Goal: Communication & Community: Answer question/provide support

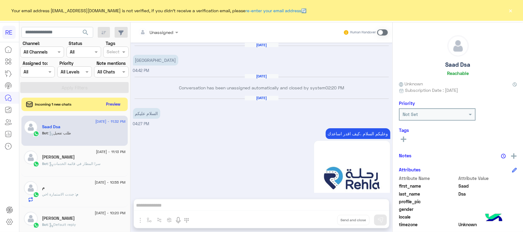
scroll to position [1076, 0]
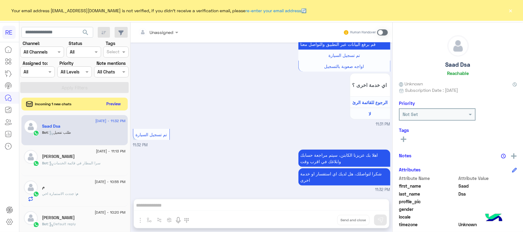
click at [107, 108] on button "Preview" at bounding box center [113, 104] width 19 height 8
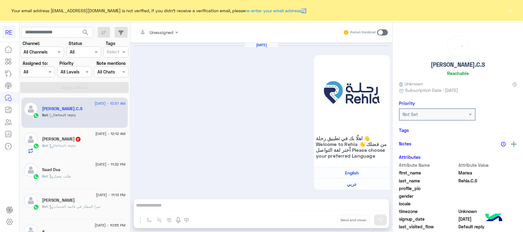
scroll to position [994, 0]
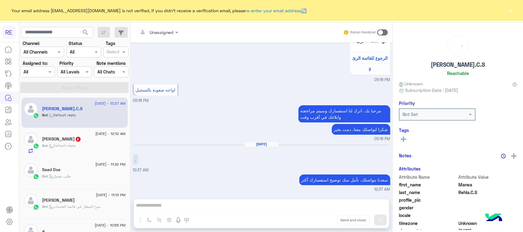
click at [151, 204] on div "Unassigned Human Handover [DATE] اهلًا بك في تطبيق رحلة 👋 Welcome to [GEOGRAPHI…" at bounding box center [261, 128] width 262 height 212
click at [379, 34] on span at bounding box center [382, 32] width 11 height 6
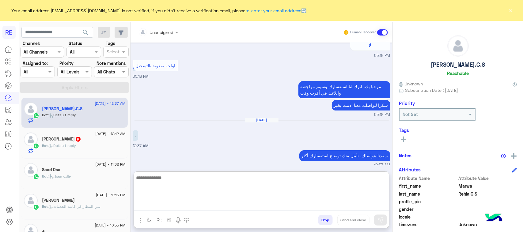
click at [215, 206] on textarea at bounding box center [261, 192] width 255 height 37
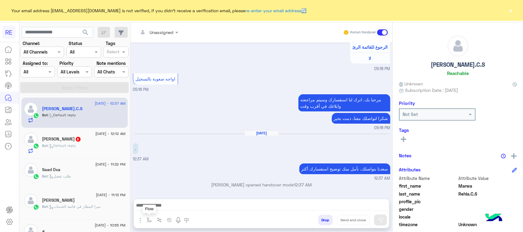
click at [147, 222] on img "button" at bounding box center [149, 220] width 5 height 5
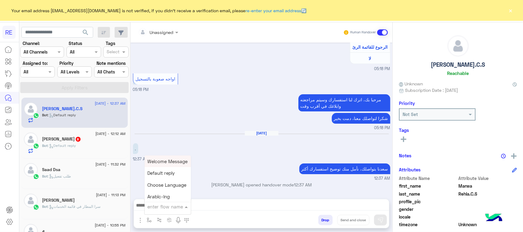
click at [155, 208] on input "text" at bounding box center [160, 206] width 25 height 7
type input "**"
click at [159, 197] on span "بيانات الطرد" at bounding box center [160, 197] width 24 height 6
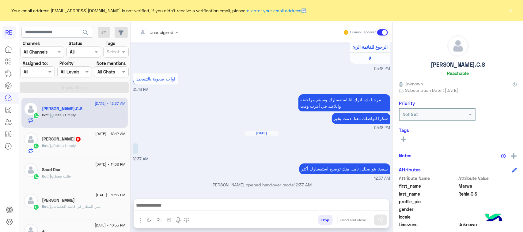
type textarea "**********"
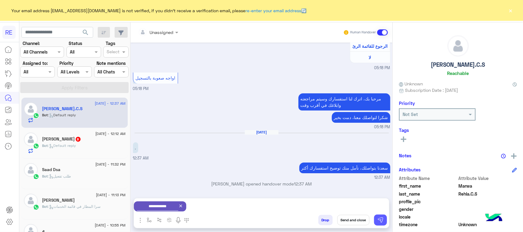
click at [380, 217] on img at bounding box center [380, 220] width 6 height 6
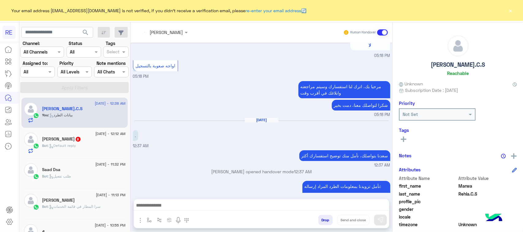
scroll to position [1145, 0]
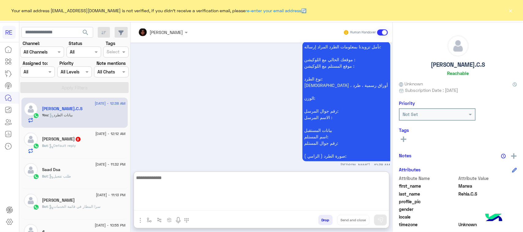
click at [193, 206] on textarea at bounding box center [261, 192] width 255 height 37
paste textarea "**********"
type textarea "**********"
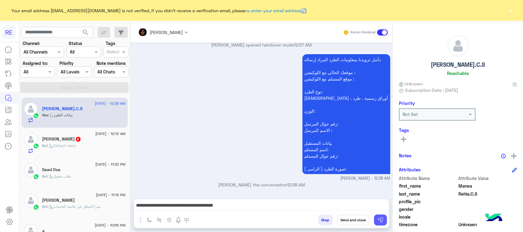
click at [376, 221] on button at bounding box center [380, 220] width 13 height 11
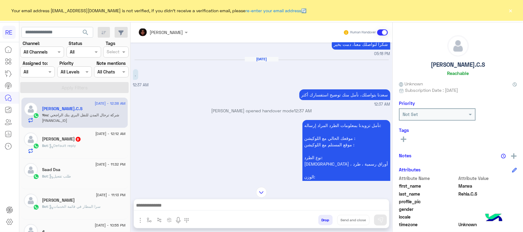
scroll to position [1062, 0]
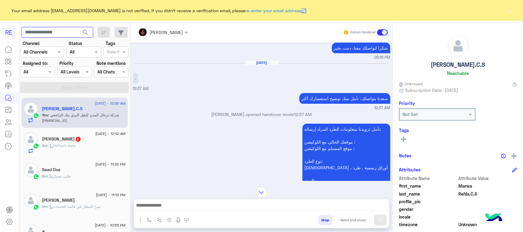
paste input "*********"
type input "*********"
click at [80, 33] on button "search" at bounding box center [85, 33] width 15 height 13
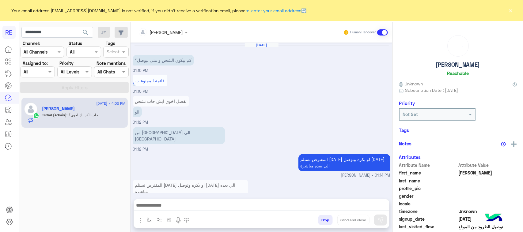
scroll to position [354, 0]
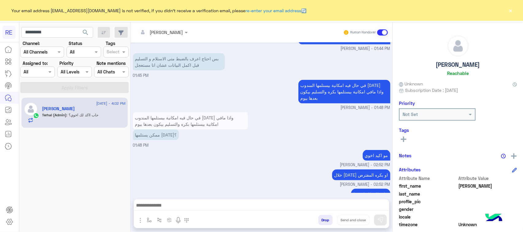
click at [361, 162] on span "[PERSON_NAME] - 02:52 PM" at bounding box center [365, 165] width 50 height 6
click at [359, 170] on p "خلال [DATE] او بكره المفترض" at bounding box center [361, 175] width 58 height 11
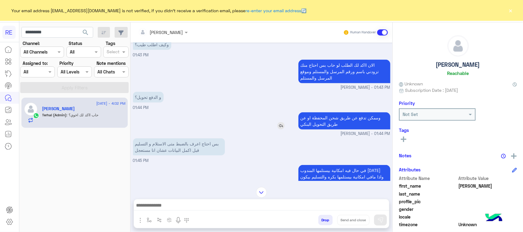
scroll to position [277, 0]
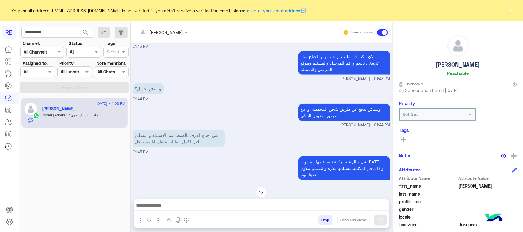
click at [294, 123] on small "[PERSON_NAME] - 01:44 PM" at bounding box center [261, 126] width 257 height 6
click at [170, 130] on p "بس احتاج اعرف بالضبط متى الاستلام و التسليم قبل اكمل البيانات عشان انا مستعجل" at bounding box center [179, 138] width 92 height 17
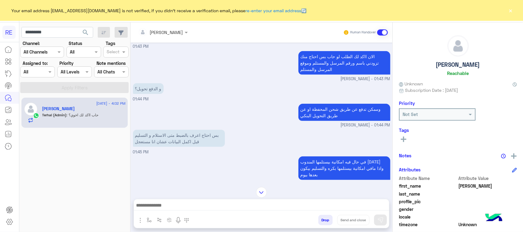
click at [179, 155] on div "في حال فيه امكانية بيستلمها المندوب [DATE] واذا مافي امكانية بيستلمها بكره والت…" at bounding box center [261, 171] width 257 height 32
click at [326, 157] on p "في حال فيه امكانية بيستلمها المندوب [DATE] واذا مافي امكانية بيستلمها بكره والت…" at bounding box center [344, 169] width 92 height 24
click at [278, 123] on small "[PERSON_NAME] - 01:44 PM" at bounding box center [261, 126] width 257 height 6
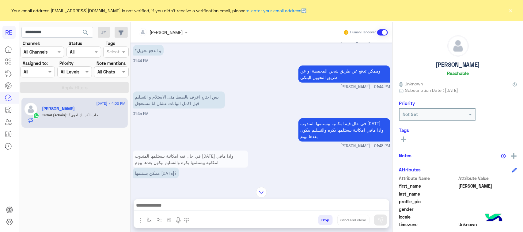
scroll to position [354, 0]
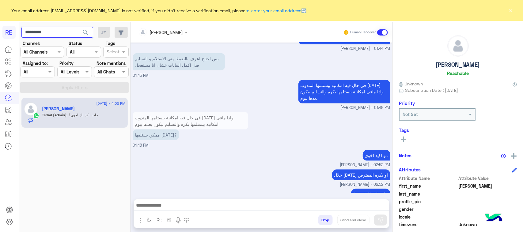
click at [67, 34] on input "*********" at bounding box center [57, 32] width 72 height 11
click at [86, 33] on span "search" at bounding box center [85, 32] width 7 height 7
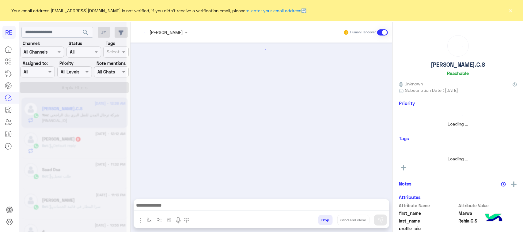
scroll to position [927, 0]
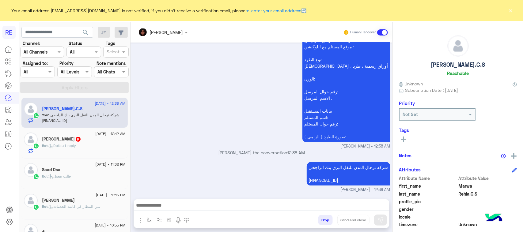
click at [86, 144] on div "Bot : Default reply" at bounding box center [83, 148] width 83 height 11
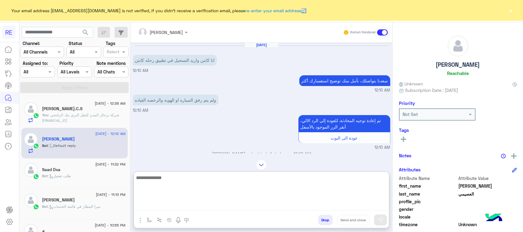
click at [247, 208] on textarea at bounding box center [261, 192] width 255 height 37
paste textarea "**********"
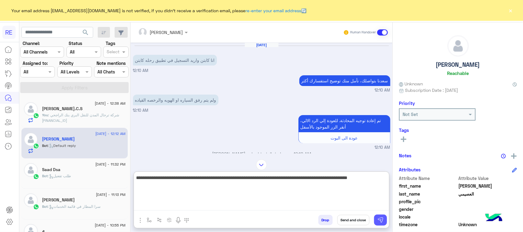
type textarea "**********"
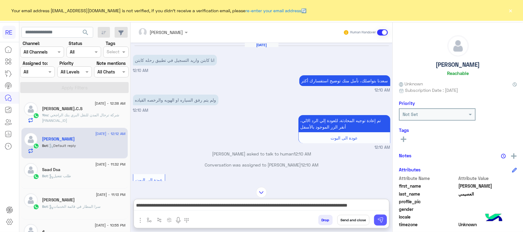
click at [379, 220] on img at bounding box center [380, 220] width 6 height 6
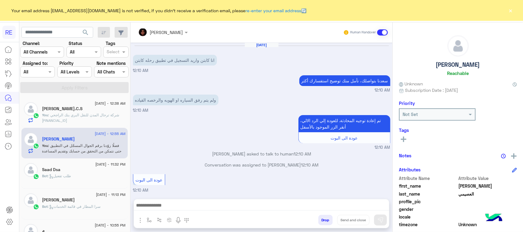
scroll to position [838, 0]
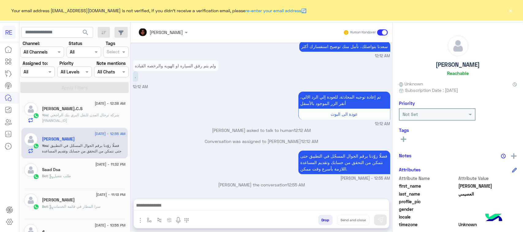
click at [87, 173] on div "Saad Dsa" at bounding box center [83, 170] width 83 height 6
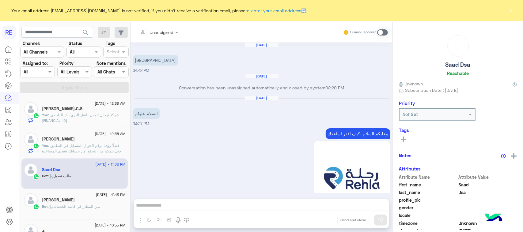
scroll to position [1076, 0]
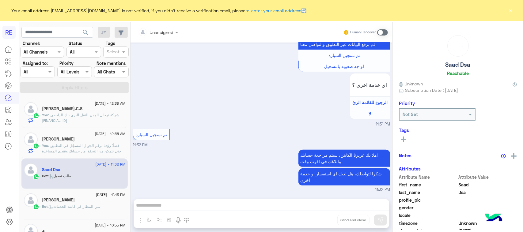
click at [387, 34] on span at bounding box center [382, 32] width 11 height 6
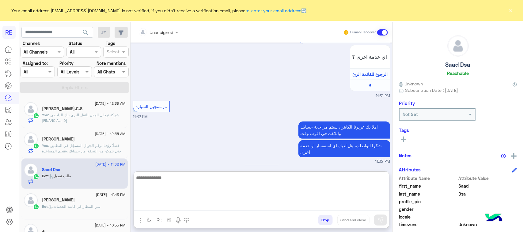
click at [223, 204] on textarea at bounding box center [261, 192] width 255 height 37
paste textarea "**********"
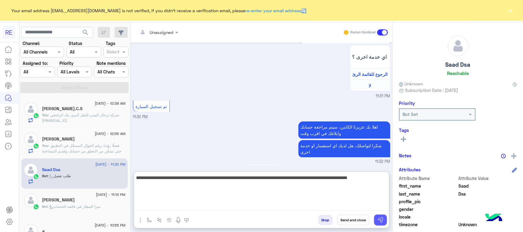
type textarea "**********"
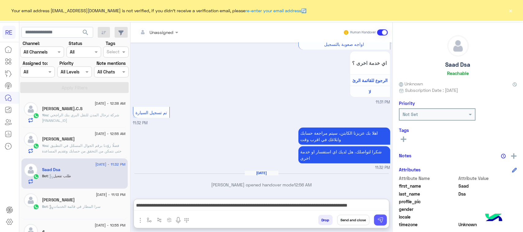
click at [383, 221] on button at bounding box center [380, 220] width 13 height 11
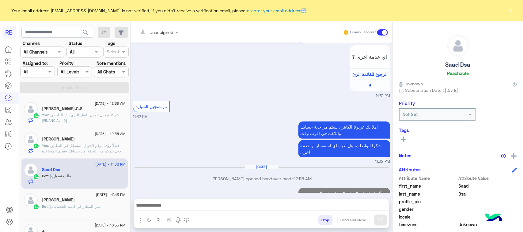
scroll to position [1131, 0]
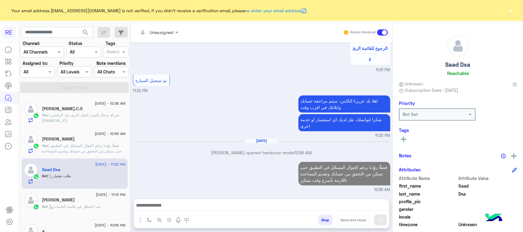
click at [109, 204] on div "Bot : سرا المطار في قائمة الخدمات" at bounding box center [83, 209] width 83 height 11
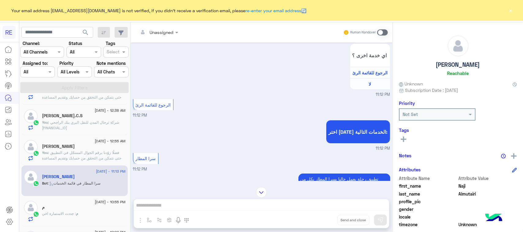
scroll to position [77, 0]
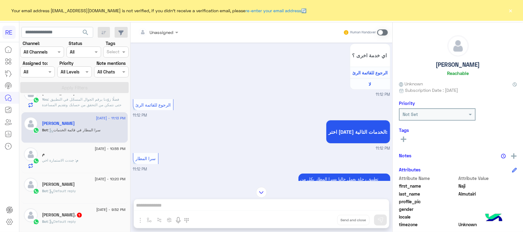
click at [84, 160] on div "م : جددت الاستمارة اخي" at bounding box center [83, 163] width 83 height 11
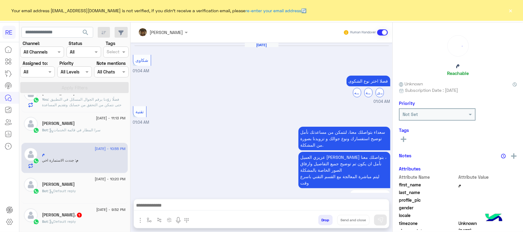
scroll to position [591, 0]
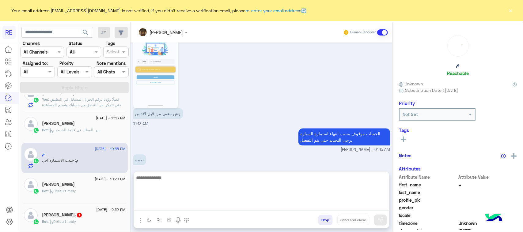
click at [245, 206] on textarea at bounding box center [261, 192] width 255 height 37
paste textarea "**********"
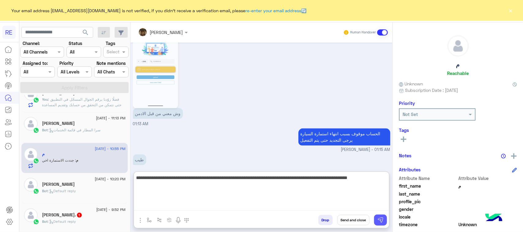
type textarea "**********"
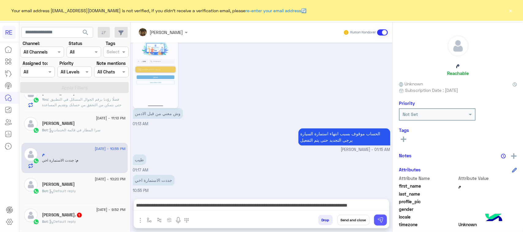
click at [382, 218] on img at bounding box center [380, 220] width 6 height 6
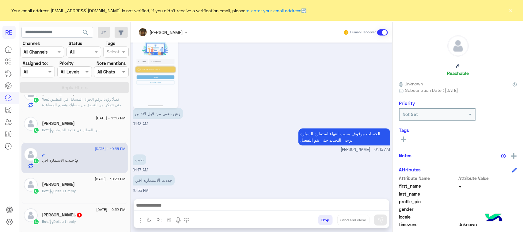
scroll to position [635, 0]
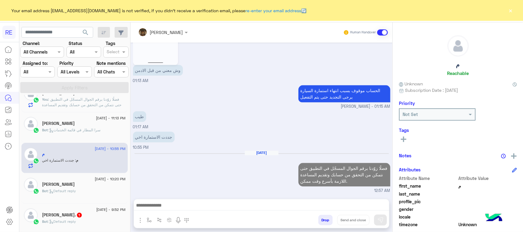
click at [54, 189] on span "Bot : Default reply" at bounding box center [59, 191] width 34 height 5
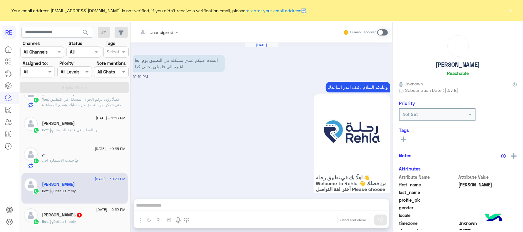
scroll to position [840, 0]
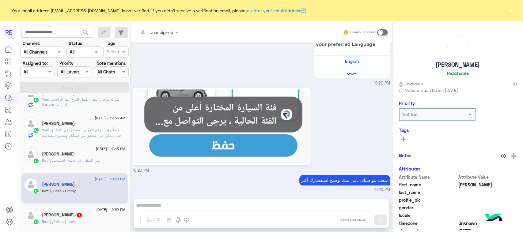
click at [380, 35] on span at bounding box center [382, 32] width 11 height 6
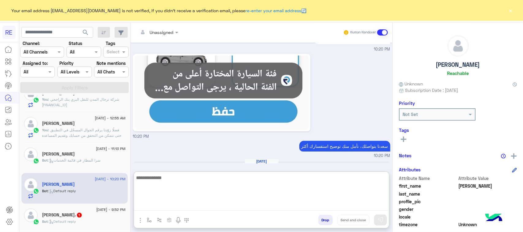
paste textarea "**********"
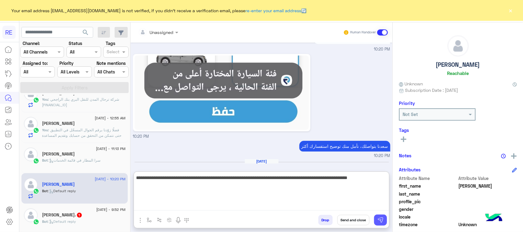
type textarea "**********"
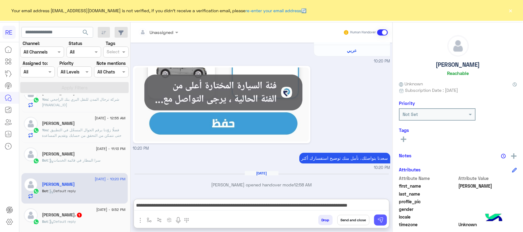
click at [382, 221] on img at bounding box center [380, 220] width 6 height 6
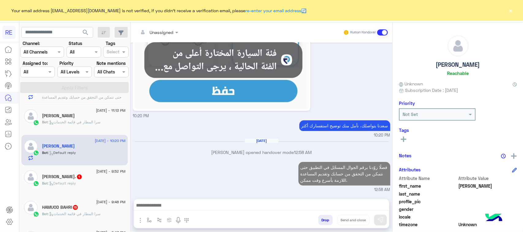
scroll to position [153, 0]
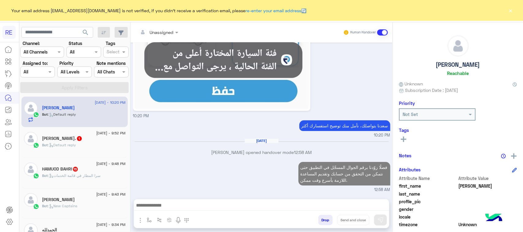
click at [83, 148] on div "Bot : Default reply" at bounding box center [83, 147] width 83 height 11
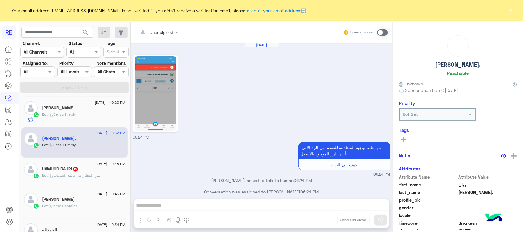
scroll to position [408, 0]
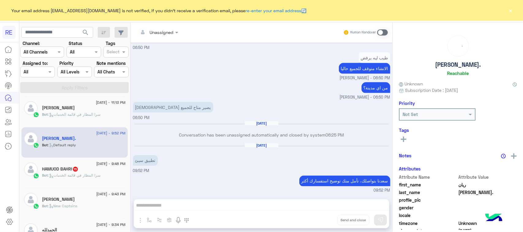
click at [382, 31] on span at bounding box center [382, 32] width 11 height 6
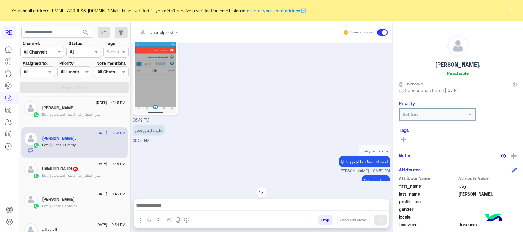
scroll to position [277, 0]
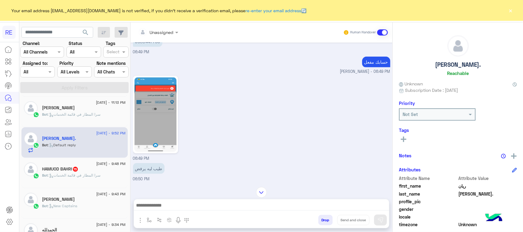
click at [94, 172] on div "HAMUOD BAHRI 15" at bounding box center [83, 170] width 83 height 6
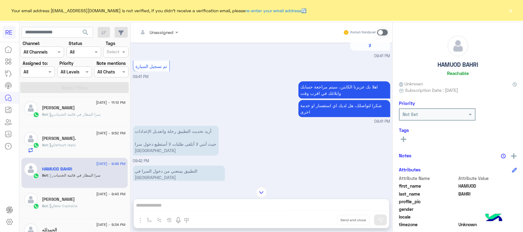
scroll to position [322, 0]
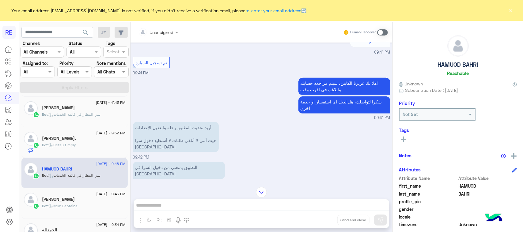
click at [190, 135] on p "أريد تحديث التطبيق رحلة واتعديل الإعدادات حيث أنني لا أتلقى طلبات لا أستطيع دخو…" at bounding box center [176, 137] width 86 height 30
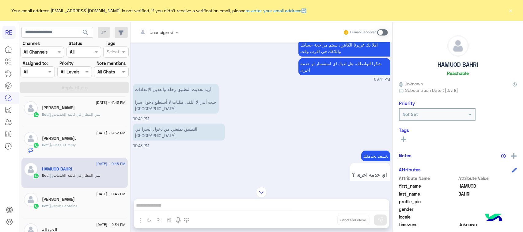
click at [385, 31] on span at bounding box center [382, 32] width 11 height 6
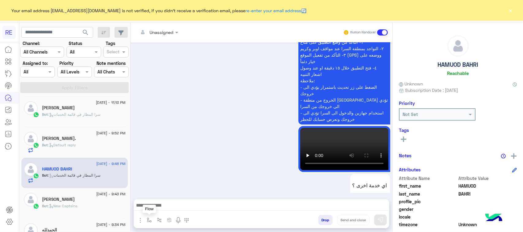
click at [149, 218] on img "button" at bounding box center [149, 220] width 5 height 5
drag, startPoint x: 163, startPoint y: 198, endPoint x: 163, endPoint y: 202, distance: 3.7
click at [163, 200] on div "Unassigned Human Handover [DATE] اختر [DATE] الخدمات التالية: 09:41 PM تفعيل حس…" at bounding box center [261, 128] width 262 height 212
click at [149, 220] on img "button" at bounding box center [149, 220] width 5 height 5
click at [158, 206] on input "text" at bounding box center [160, 206] width 25 height 7
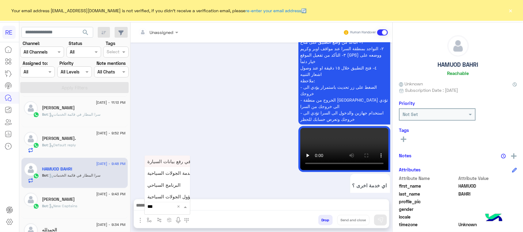
type input "****"
click at [165, 181] on span "مشاكل السرا تحديث" at bounding box center [168, 184] width 40 height 6
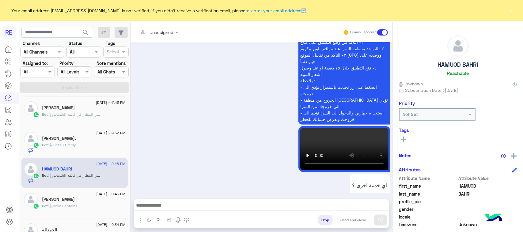
type textarea "**********"
click at [377, 215] on button at bounding box center [380, 220] width 13 height 11
click at [119, 210] on div "Bot : New Captains" at bounding box center [83, 208] width 83 height 11
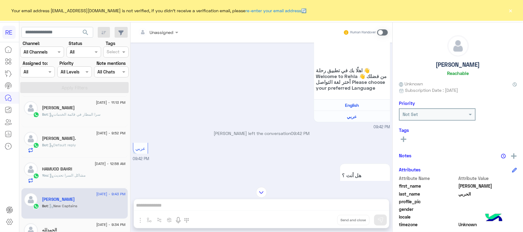
scroll to position [579, 0]
click at [383, 30] on span at bounding box center [382, 32] width 11 height 6
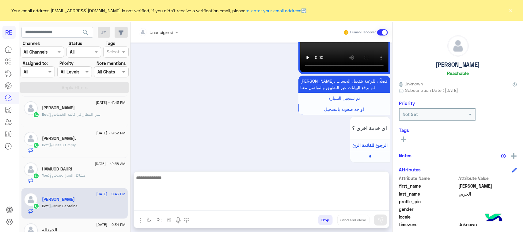
click at [253, 206] on textarea at bounding box center [261, 192] width 255 height 37
paste textarea "**********"
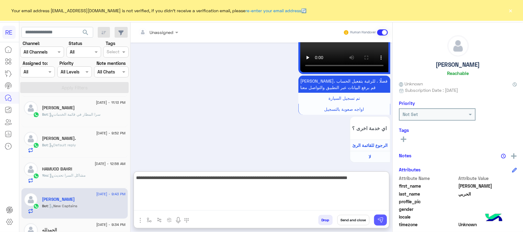
type textarea "**********"
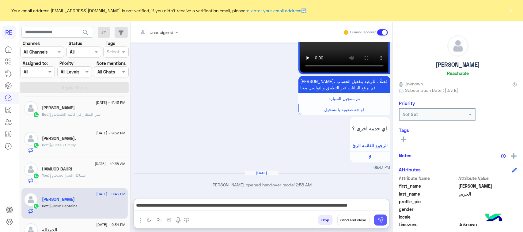
click at [379, 221] on img at bounding box center [380, 220] width 6 height 6
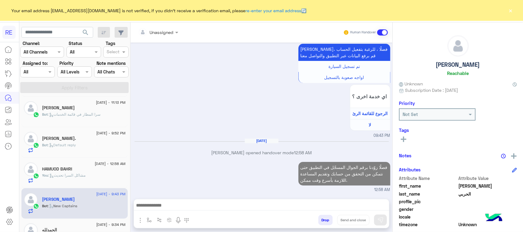
scroll to position [191, 0]
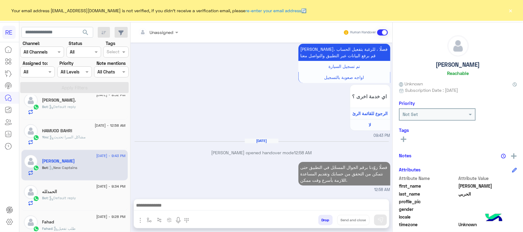
click at [96, 193] on div "الحمدلله" at bounding box center [83, 192] width 83 height 6
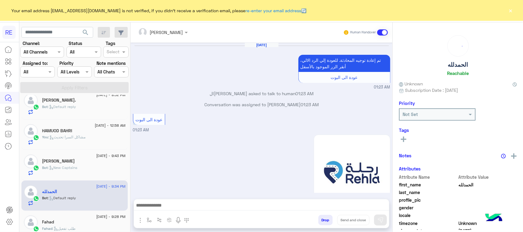
scroll to position [532, 0]
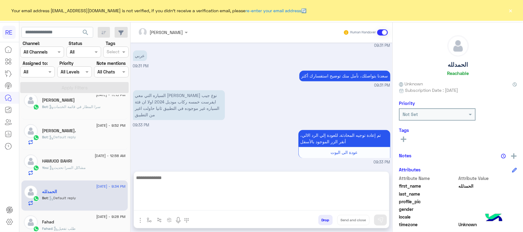
click at [252, 202] on textarea at bounding box center [261, 192] width 255 height 37
paste textarea "**********"
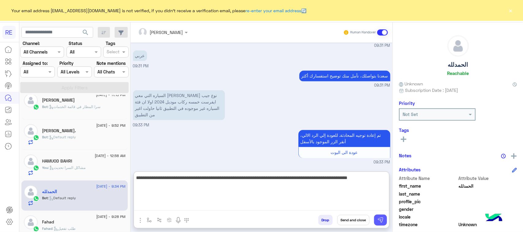
type textarea "**********"
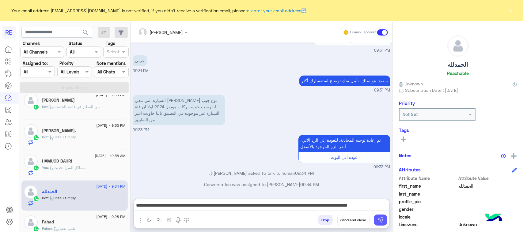
click at [380, 220] on img at bounding box center [380, 220] width 6 height 6
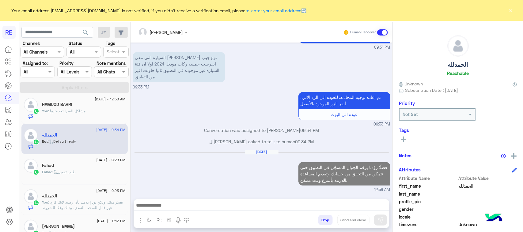
scroll to position [268, 0]
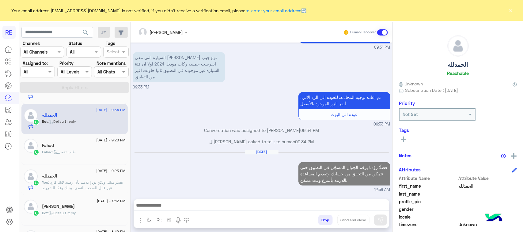
click at [74, 160] on div "Fahad : طلب تفعيل" at bounding box center [83, 154] width 83 height 11
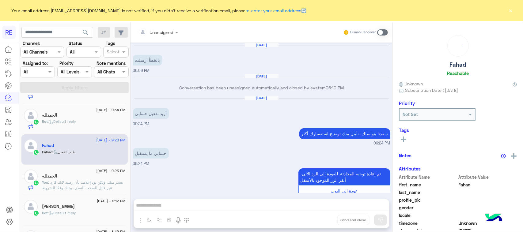
scroll to position [800, 0]
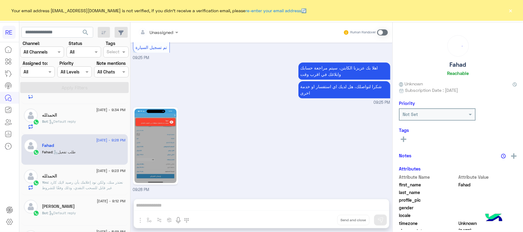
click at [382, 33] on span at bounding box center [382, 32] width 11 height 6
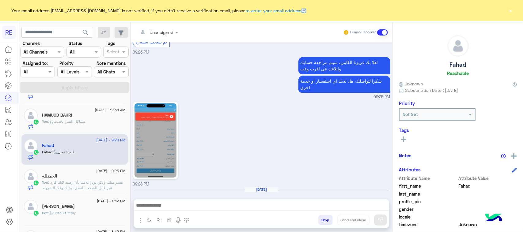
scroll to position [823, 0]
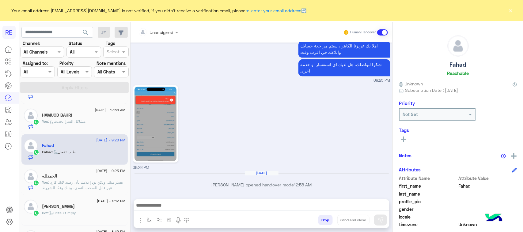
click at [208, 214] on div at bounding box center [261, 206] width 255 height 15
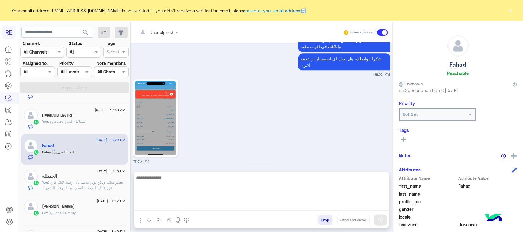
drag, startPoint x: 208, startPoint y: 214, endPoint x: 164, endPoint y: 201, distance: 45.6
click at [164, 201] on textarea at bounding box center [261, 192] width 255 height 37
paste textarea "**********"
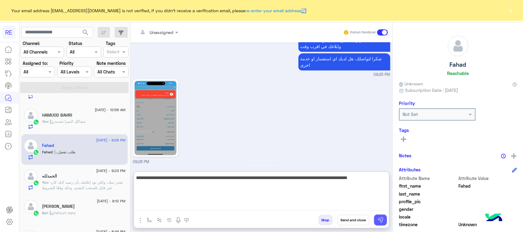
type textarea "**********"
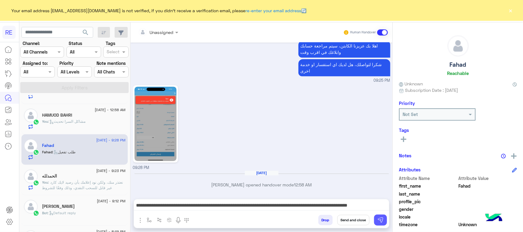
click at [379, 220] on img at bounding box center [380, 220] width 6 height 6
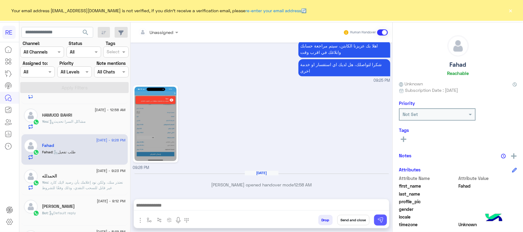
scroll to position [855, 0]
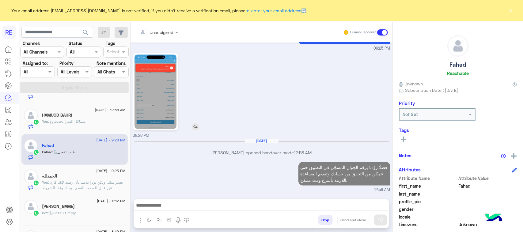
click at [166, 101] on img at bounding box center [155, 92] width 42 height 74
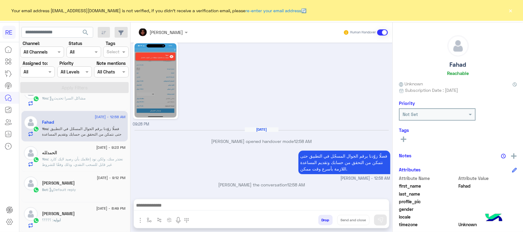
scroll to position [345, 0]
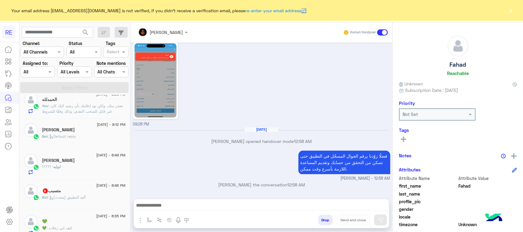
click at [77, 142] on div "Bot : Default reply" at bounding box center [83, 139] width 83 height 11
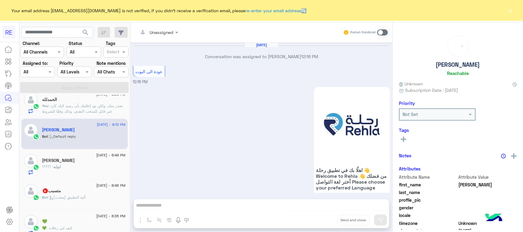
scroll to position [718, 0]
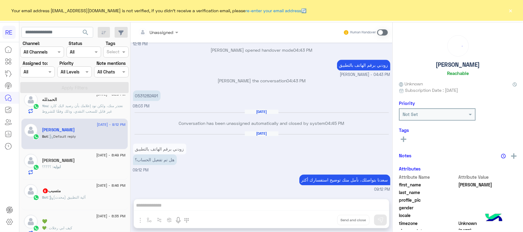
click at [382, 30] on span at bounding box center [382, 32] width 11 height 6
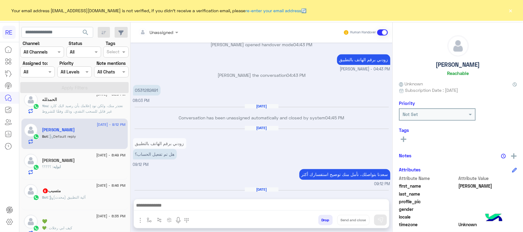
scroll to position [740, 0]
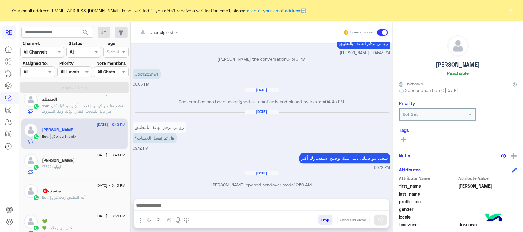
click at [209, 200] on div at bounding box center [261, 206] width 255 height 15
drag, startPoint x: 209, startPoint y: 200, endPoint x: 148, endPoint y: 79, distance: 135.7
click at [148, 79] on p "0531282491" at bounding box center [147, 74] width 28 height 11
drag, startPoint x: 137, startPoint y: 74, endPoint x: 168, endPoint y: 74, distance: 30.9
click at [168, 74] on div "0531282491" at bounding box center [164, 74] width 62 height 11
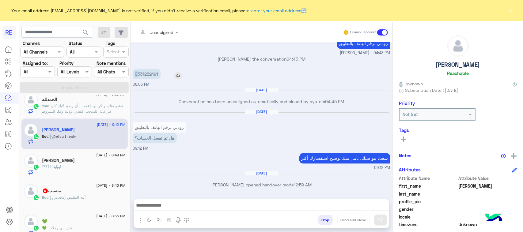
copy app-msgs-text "0"
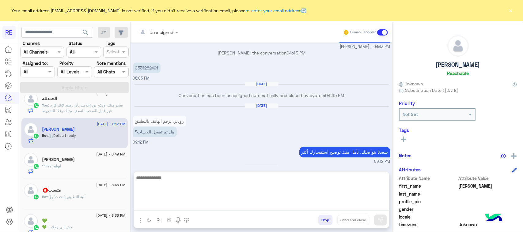
click at [209, 207] on textarea at bounding box center [261, 192] width 255 height 37
paste textarea "**********"
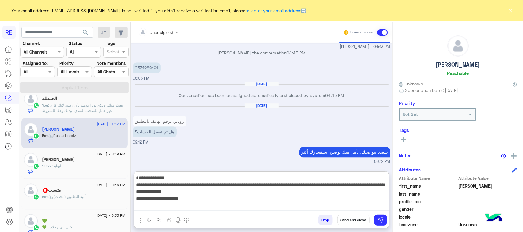
scroll to position [5, 0]
type textarea "**********"
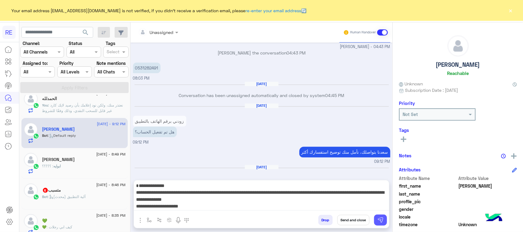
click at [379, 221] on img at bounding box center [380, 220] width 6 height 6
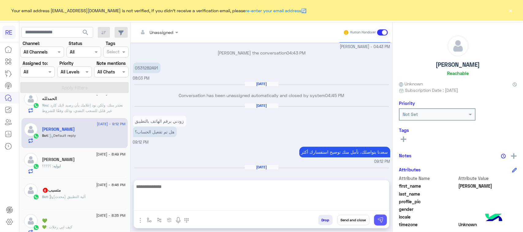
scroll to position [785, 0]
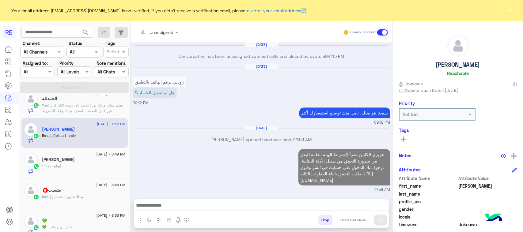
click at [88, 160] on div "[PERSON_NAME]" at bounding box center [83, 160] width 83 height 6
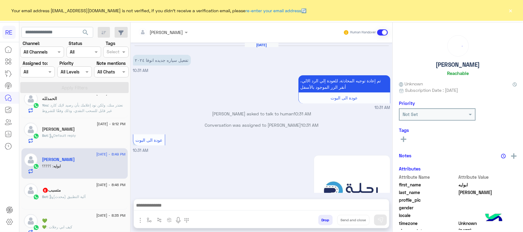
scroll to position [714, 0]
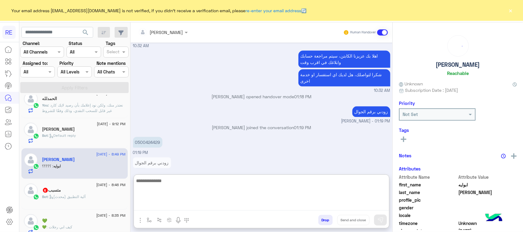
click at [250, 204] on textarea at bounding box center [261, 194] width 255 height 34
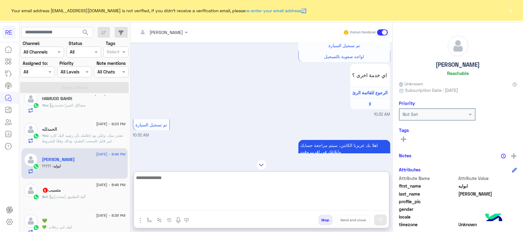
scroll to position [637, 0]
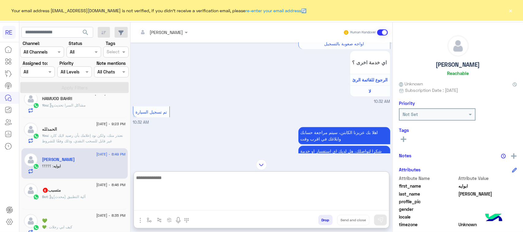
paste textarea "**********"
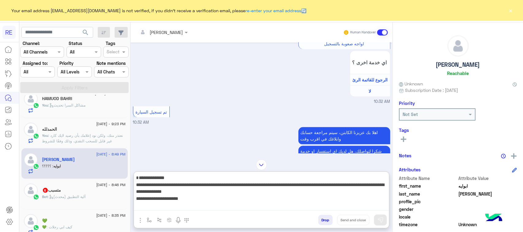
scroll to position [5, 0]
type textarea "**********"
click at [385, 221] on button at bounding box center [380, 220] width 13 height 11
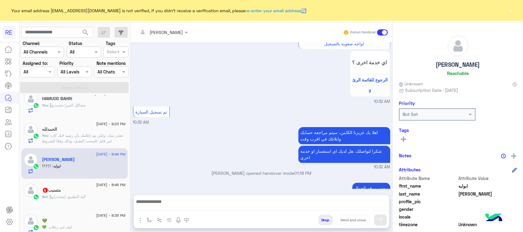
scroll to position [770, 0]
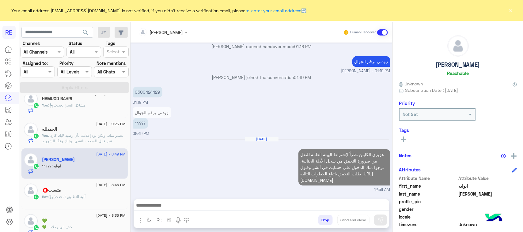
click at [89, 193] on div "متسبب 6" at bounding box center [83, 191] width 83 height 6
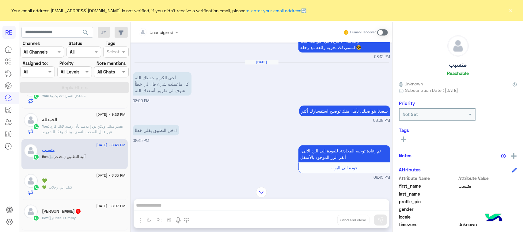
scroll to position [422, 0]
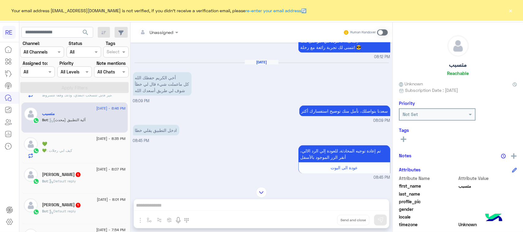
click at [84, 181] on div "Bot : Default reply" at bounding box center [83, 184] width 83 height 11
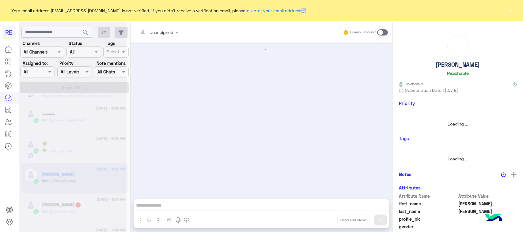
scroll to position [797, 0]
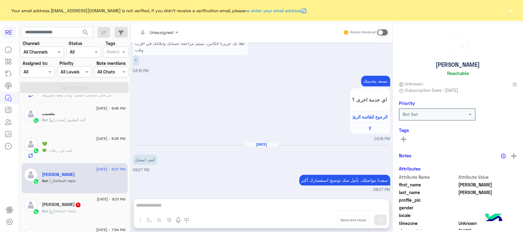
click at [75, 208] on h5 "[PERSON_NAME] 1" at bounding box center [61, 204] width 39 height 5
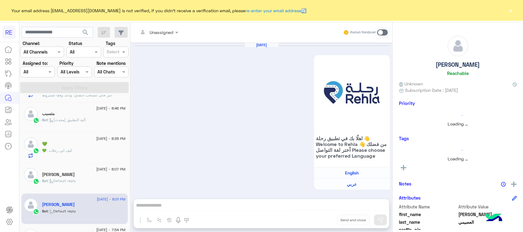
scroll to position [760, 0]
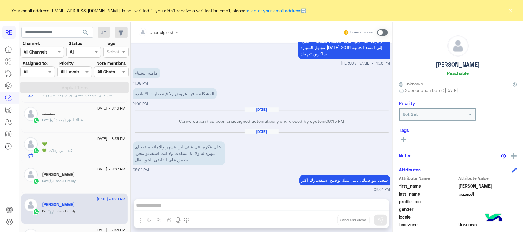
click at [80, 178] on div "[PERSON_NAME]" at bounding box center [83, 175] width 83 height 6
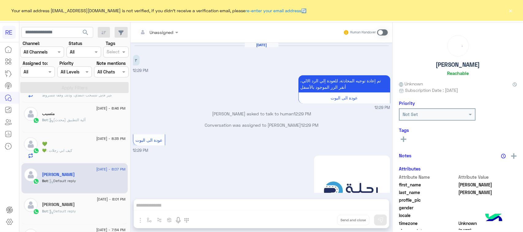
scroll to position [797, 0]
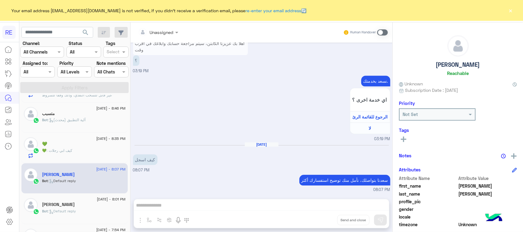
click at [383, 30] on span at bounding box center [382, 32] width 11 height 6
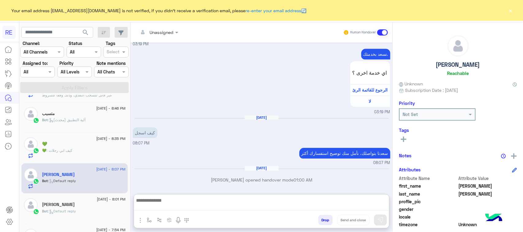
click at [183, 209] on textarea at bounding box center [261, 204] width 255 height 14
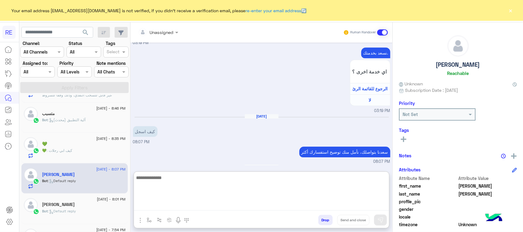
paste textarea "**********"
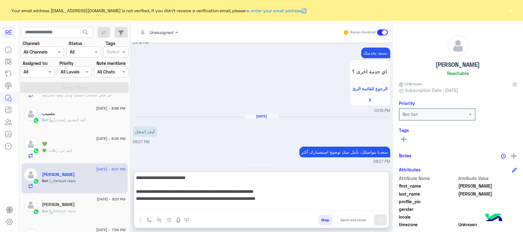
scroll to position [53, 0]
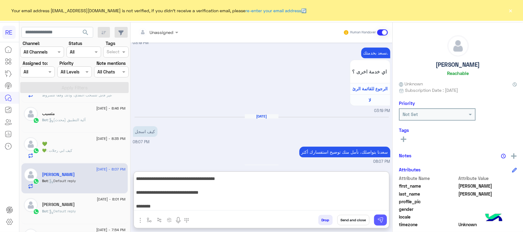
type textarea "**********"
click at [382, 218] on img at bounding box center [380, 220] width 6 height 6
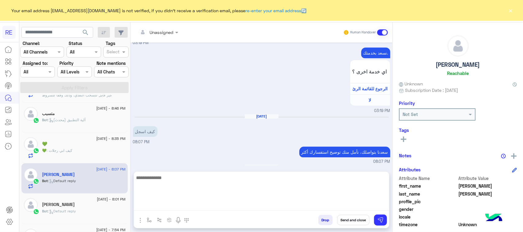
scroll to position [884, 0]
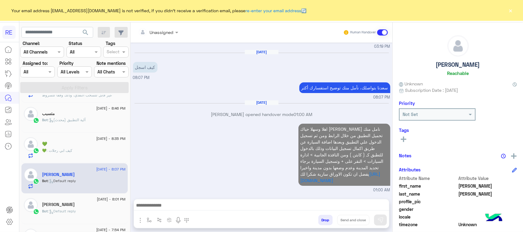
click at [96, 215] on div "Bot : Default reply" at bounding box center [83, 214] width 83 height 11
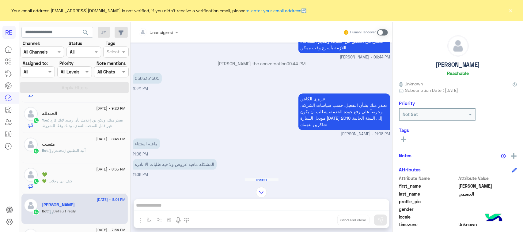
scroll to position [423, 0]
click at [334, 125] on p "عزيزي الكابتن نعتذر منك بشأن التفعيل. حسب سياسات الشركة، وحرصاً على رفع جودة ال…" at bounding box center [344, 111] width 92 height 36
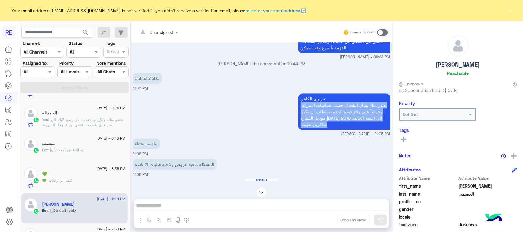
click at [334, 125] on p "عزيزي الكابتن نعتذر منك بشأن التفعيل. حسب سياسات الشركة، وحرصاً على رفع جودة ال…" at bounding box center [344, 111] width 92 height 36
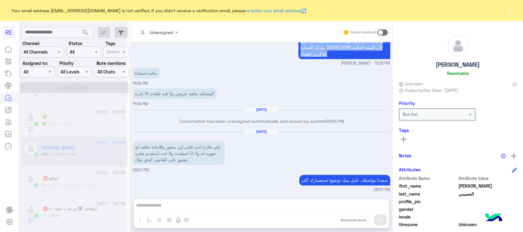
scroll to position [3, 0]
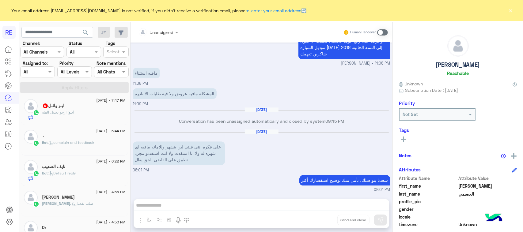
click at [64, 112] on span ": ارجو تعديل الفئة" at bounding box center [55, 112] width 27 height 5
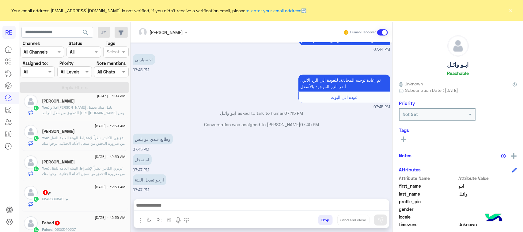
click at [51, 201] on span ": 0542890549" at bounding box center [54, 199] width 24 height 5
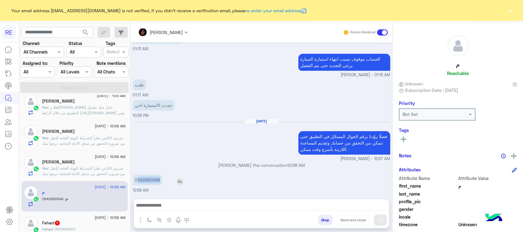
drag, startPoint x: 138, startPoint y: 180, endPoint x: 166, endPoint y: 180, distance: 28.2
click at [166, 180] on div "0542890549" at bounding box center [165, 180] width 64 height 11
copy p "542890549"
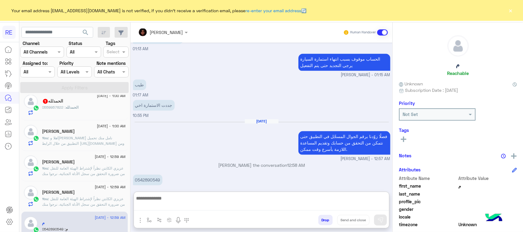
click at [244, 208] on textarea at bounding box center [261, 202] width 255 height 16
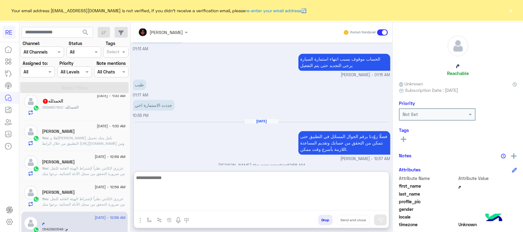
paste textarea "**********"
type textarea "**********"
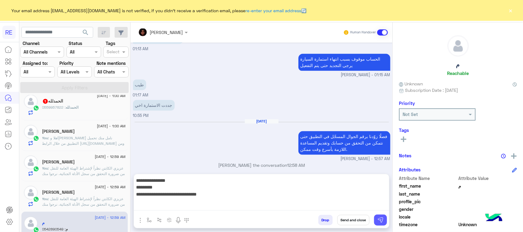
click at [387, 218] on div "Drop Send and close" at bounding box center [291, 221] width 195 height 13
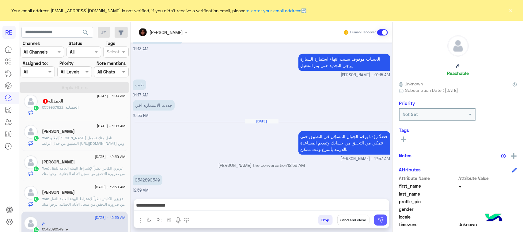
click at [381, 221] on img at bounding box center [380, 220] width 6 height 6
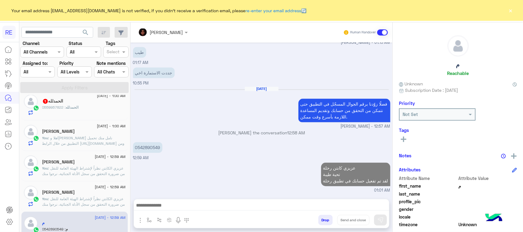
click at [60, 109] on span ": 0559957822" at bounding box center [54, 107] width 24 height 5
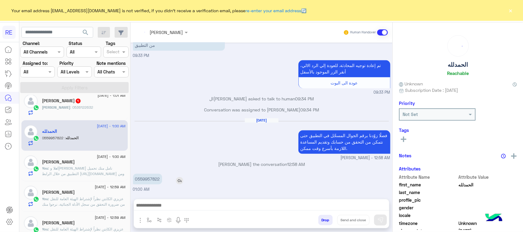
scroll to position [38, 0]
drag, startPoint x: 138, startPoint y: 178, endPoint x: 163, endPoint y: 178, distance: 24.8
click at [163, 178] on div "0559957822" at bounding box center [165, 179] width 64 height 11
copy p "559957822"
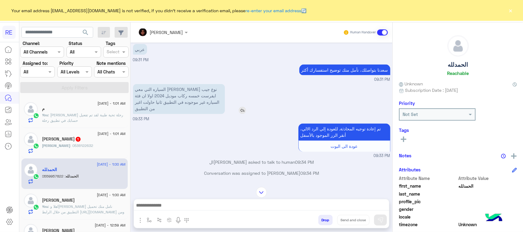
scroll to position [471, 0]
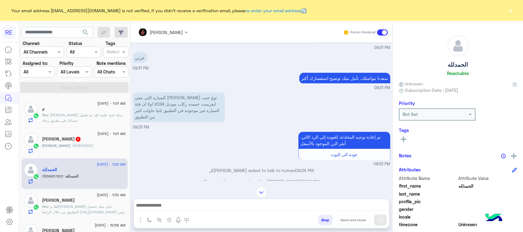
drag, startPoint x: 138, startPoint y: 201, endPoint x: 149, endPoint y: 201, distance: 11.0
click at [143, 201] on div at bounding box center [261, 206] width 255 height 15
click at [151, 204] on textarea at bounding box center [261, 206] width 255 height 9
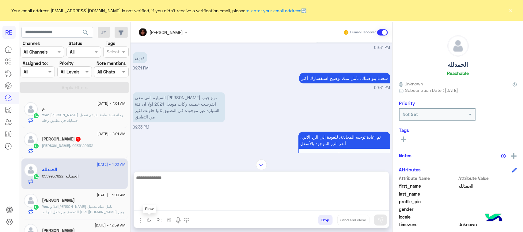
click at [146, 221] on button "button" at bounding box center [149, 220] width 10 height 10
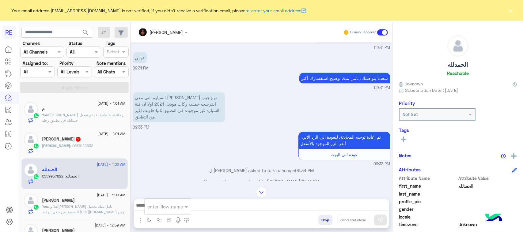
click at [146, 204] on div at bounding box center [168, 207] width 46 height 8
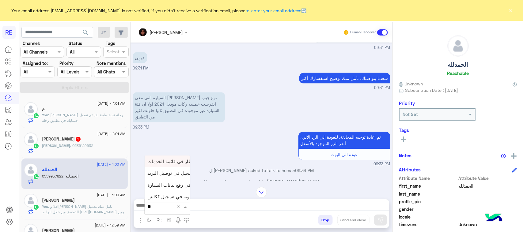
type input "***"
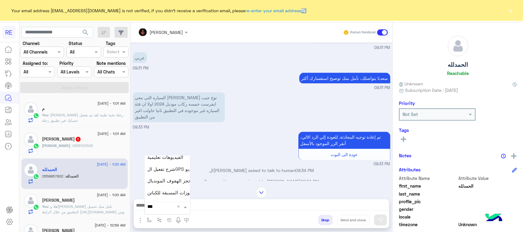
scroll to position [25, 0]
click at [172, 193] on span "فيديو تسجيل سيارة" at bounding box center [167, 196] width 38 height 6
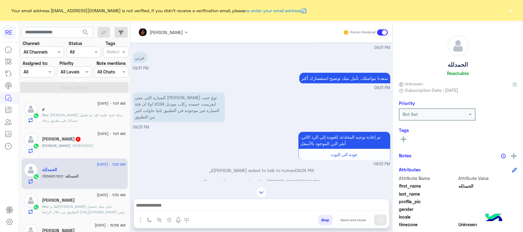
type textarea "**********"
click at [386, 219] on button at bounding box center [380, 220] width 13 height 11
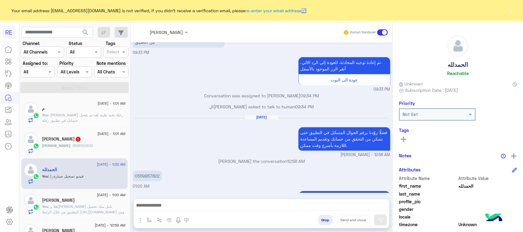
scroll to position [602, 0]
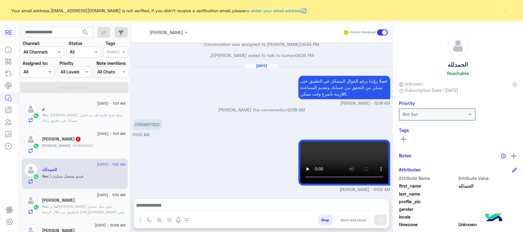
click at [74, 138] on h5 "[PERSON_NAME] 1" at bounding box center [61, 139] width 39 height 5
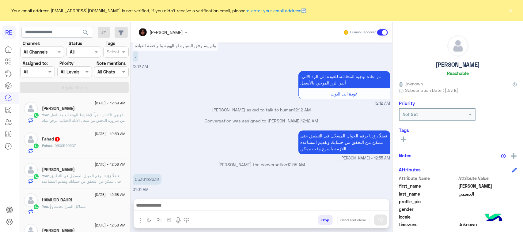
scroll to position [153, 0]
click at [88, 149] on div "Fahad : 0500540507" at bounding box center [83, 147] width 83 height 11
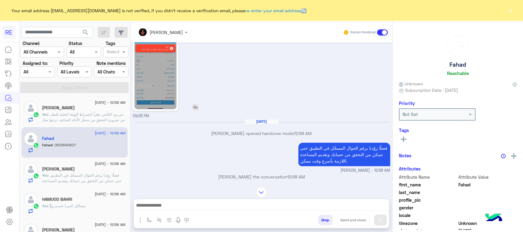
scroll to position [793, 0]
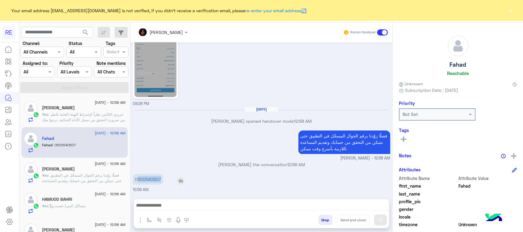
drag, startPoint x: 138, startPoint y: 179, endPoint x: 164, endPoint y: 183, distance: 26.3
click at [164, 183] on div "0500540507" at bounding box center [165, 179] width 65 height 11
copy p "500540507"
click at [190, 213] on div at bounding box center [261, 206] width 255 height 15
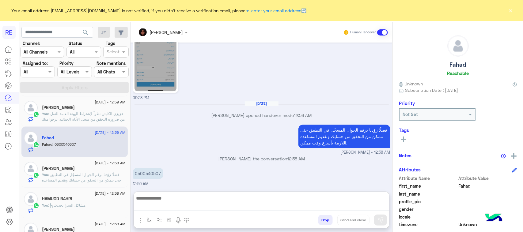
click at [191, 206] on textarea at bounding box center [261, 202] width 255 height 16
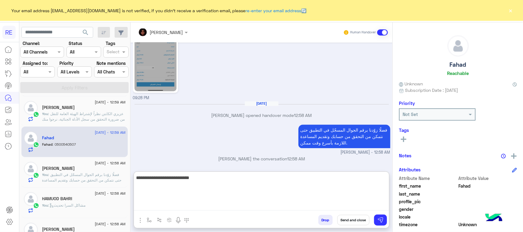
type textarea "**********"
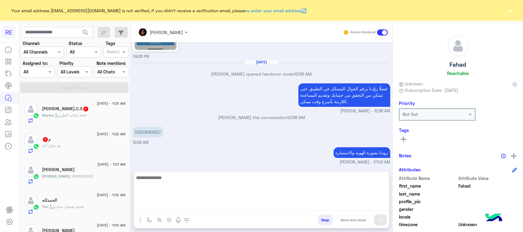
scroll to position [813, 0]
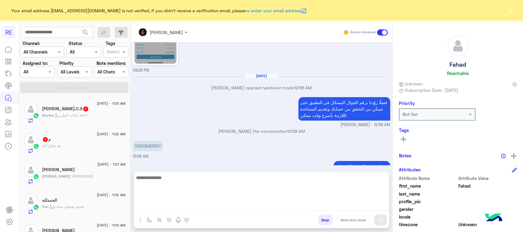
click at [89, 155] on div "[DATE] - 1:02 AM [DATE] م : شكرا لك" at bounding box center [74, 143] width 106 height 31
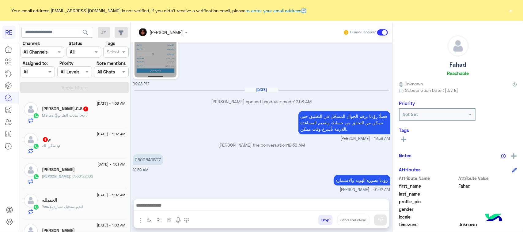
click at [81, 142] on div "[DATE]" at bounding box center [83, 140] width 83 height 6
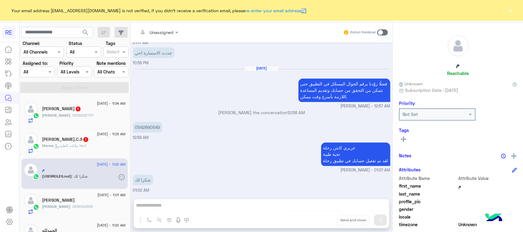
scroll to position [519, 0]
